Goal: Task Accomplishment & Management: Complete application form

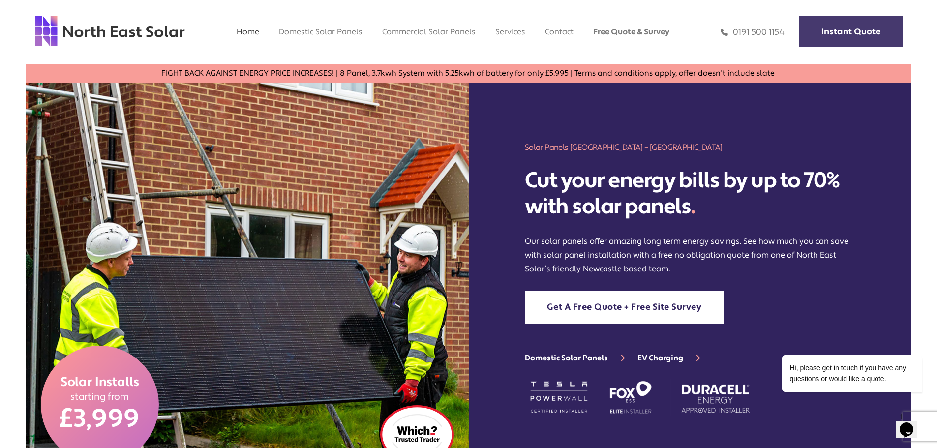
click at [830, 20] on link "Instant Quote" at bounding box center [850, 31] width 103 height 31
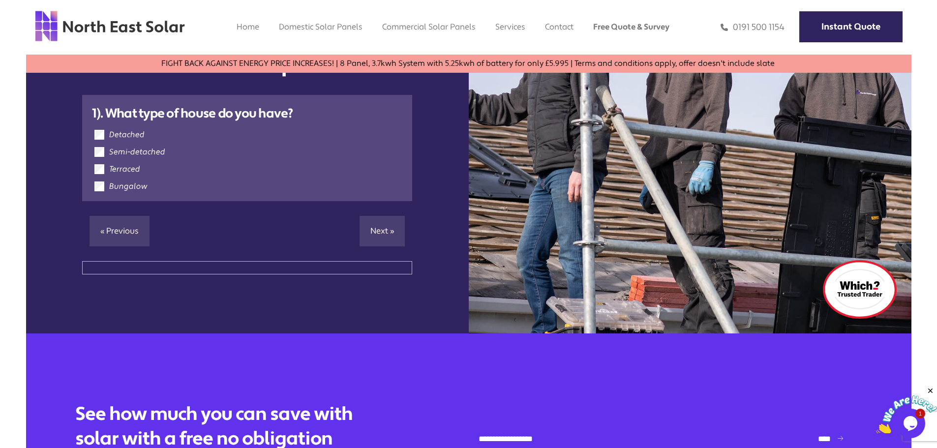
scroll to position [147, 0]
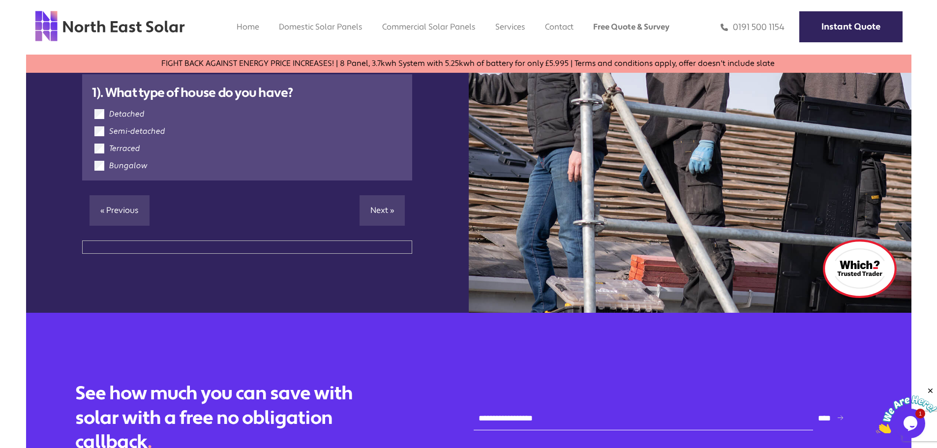
click at [133, 133] on label "Semi-detached" at bounding box center [137, 131] width 56 height 10
click at [355, 203] on p "« Previous Next »" at bounding box center [247, 210] width 330 height 30
click at [360, 205] on link "Next »" at bounding box center [381, 210] width 45 height 30
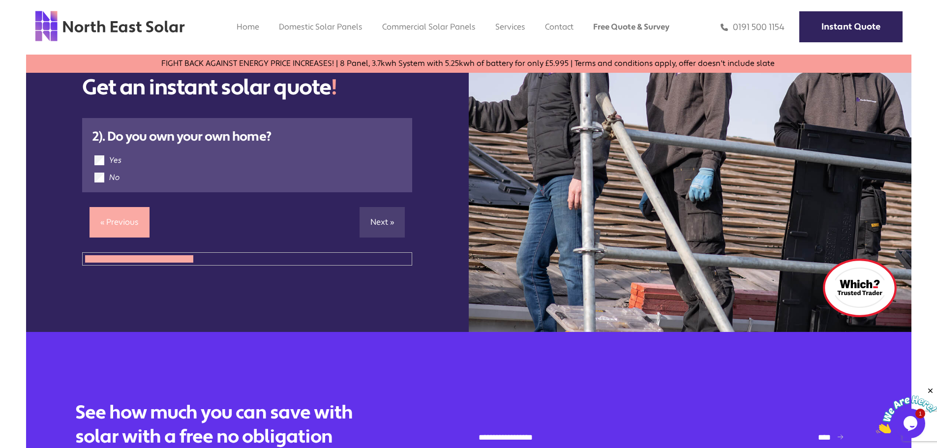
scroll to position [106, 0]
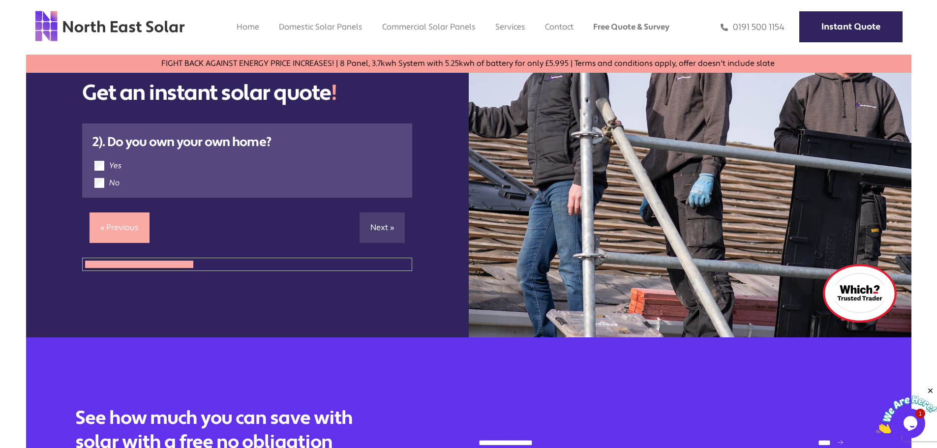
click at [112, 163] on label "Yes" at bounding box center [115, 166] width 12 height 10
click at [373, 227] on link "Next »" at bounding box center [381, 227] width 45 height 30
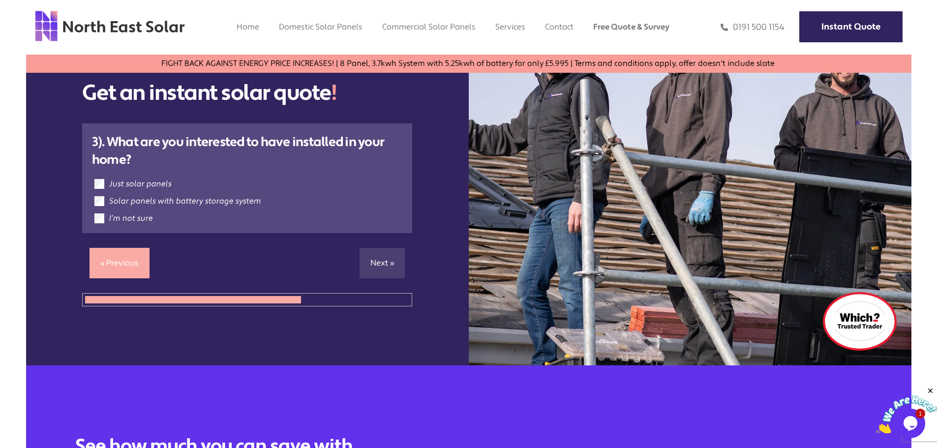
click at [174, 200] on label "Solar panels with battery storage system" at bounding box center [185, 201] width 152 height 10
click at [359, 254] on link "Next »" at bounding box center [381, 263] width 45 height 30
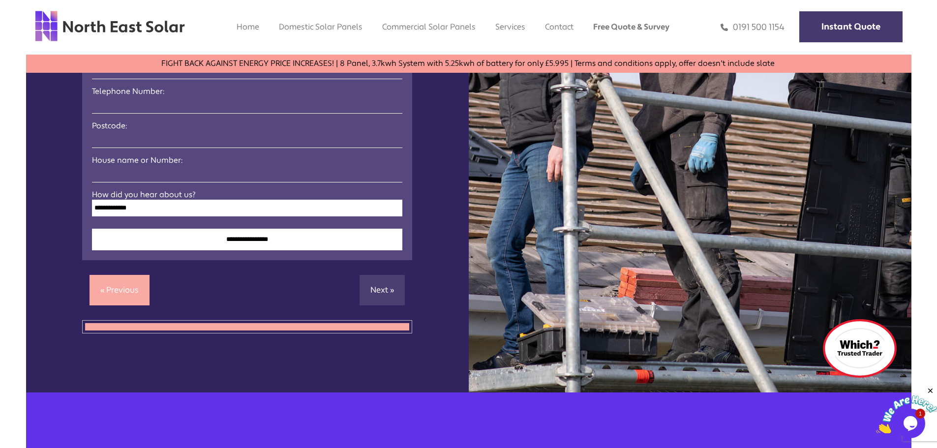
scroll to position [246, 0]
